Goal: Transaction & Acquisition: Purchase product/service

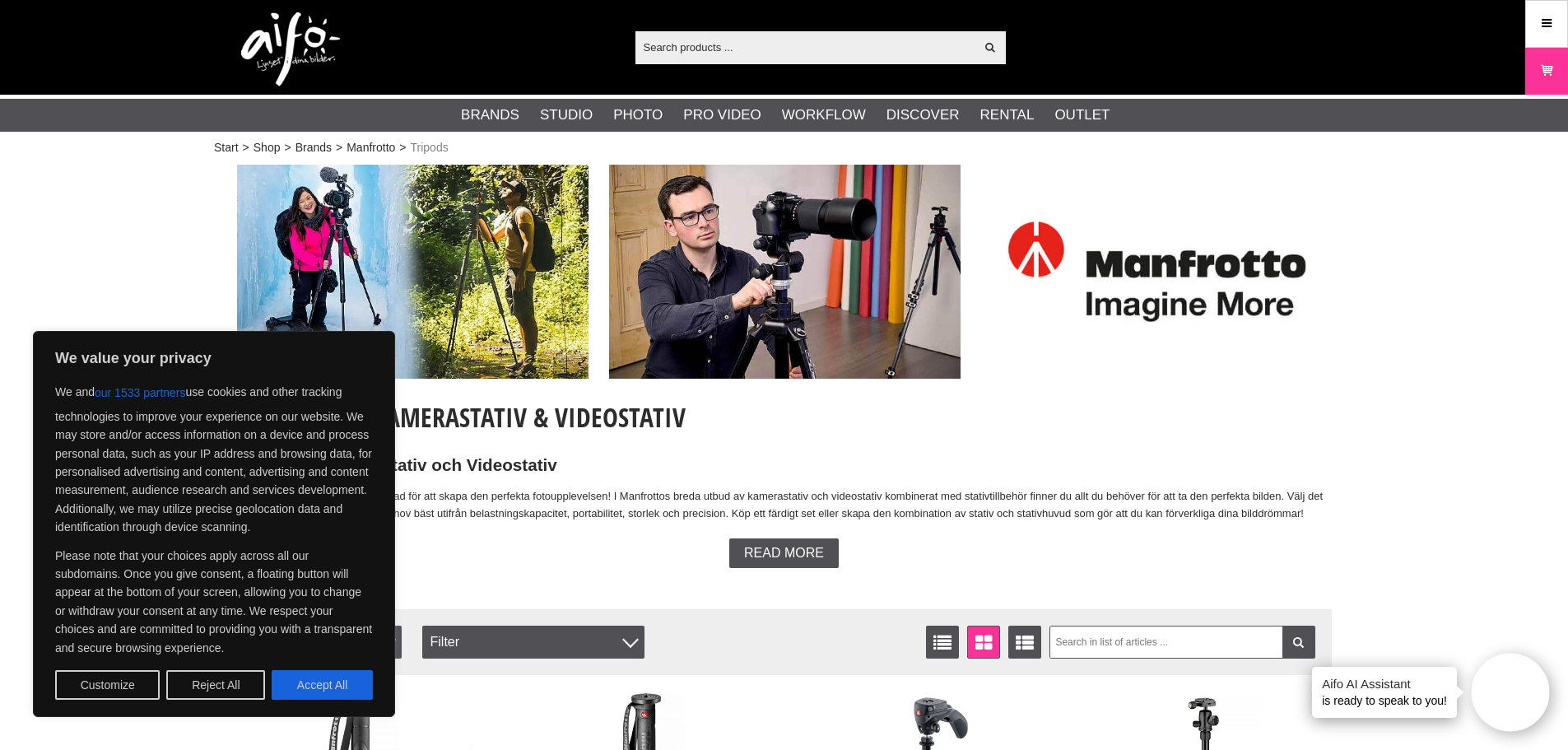
drag, startPoint x: 0, startPoint y: 0, endPoint x: 353, endPoint y: 675, distance: 761.7
click at [346, 687] on button "Accept All" at bounding box center [322, 686] width 101 height 30
checkbox input "true"
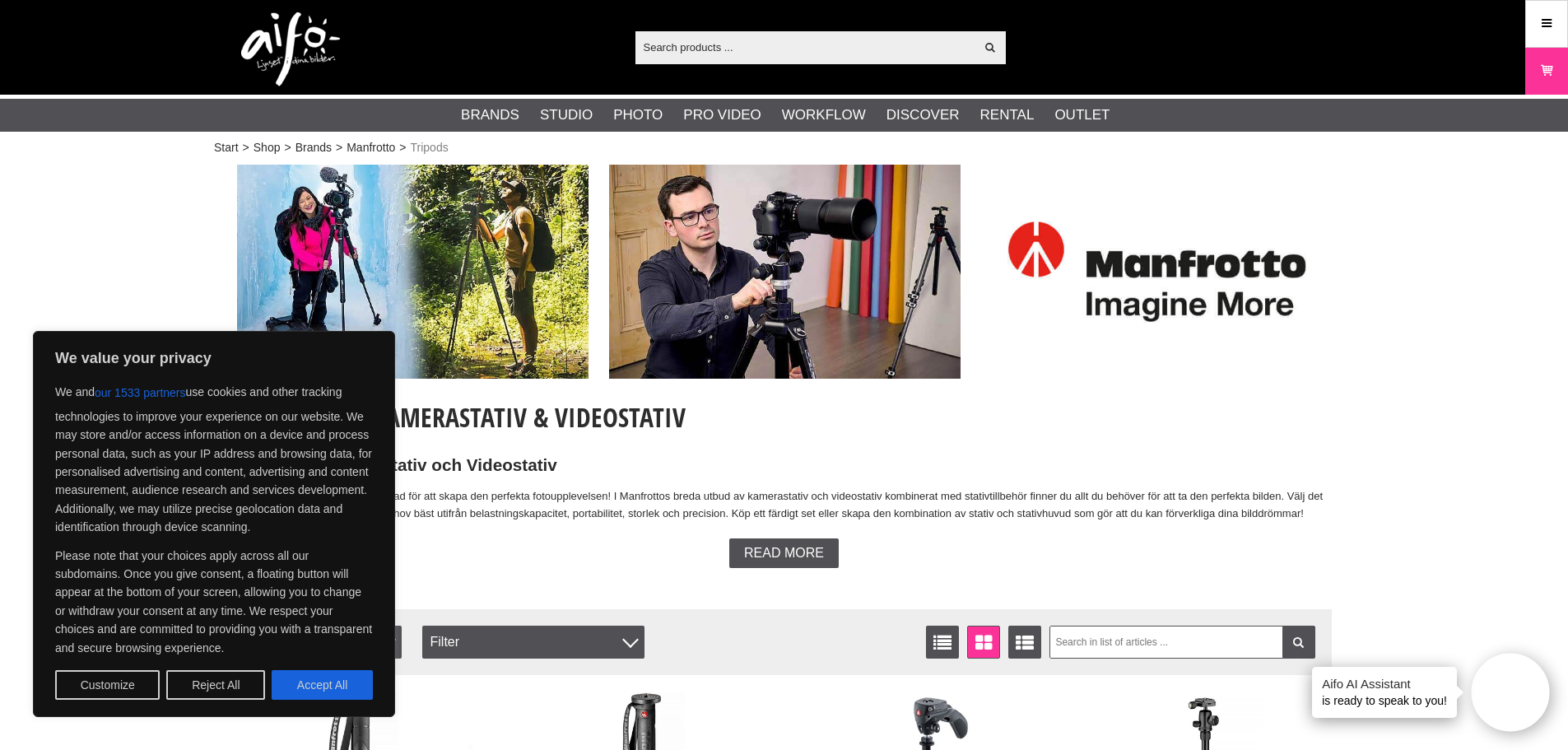
checkbox input "true"
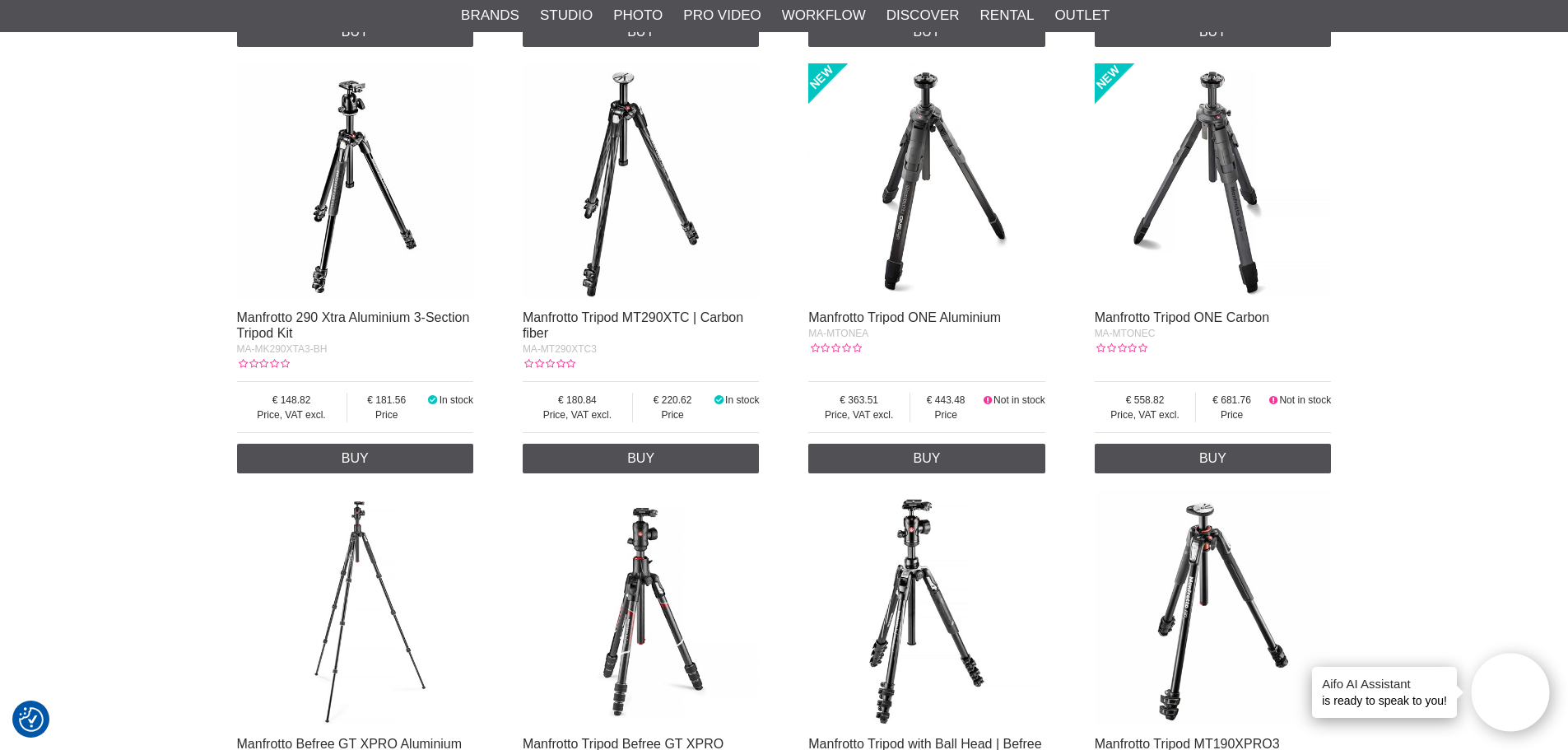
scroll to position [989, 0]
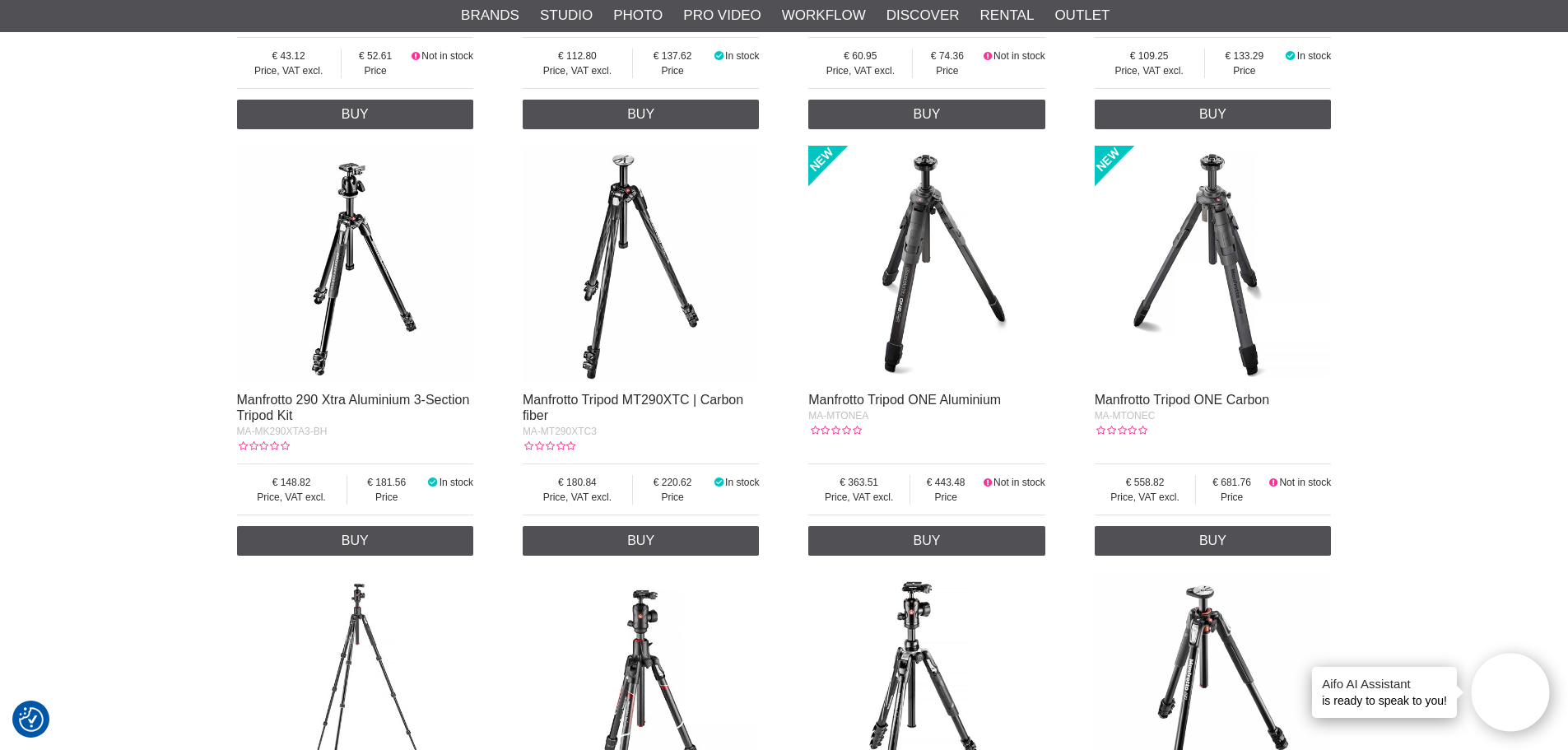
click at [986, 338] on img at bounding box center [927, 264] width 237 height 237
click at [960, 396] on link "Manfrotto Tripod ONE Aluminium" at bounding box center [905, 400] width 193 height 14
